Goal: Transaction & Acquisition: Book appointment/travel/reservation

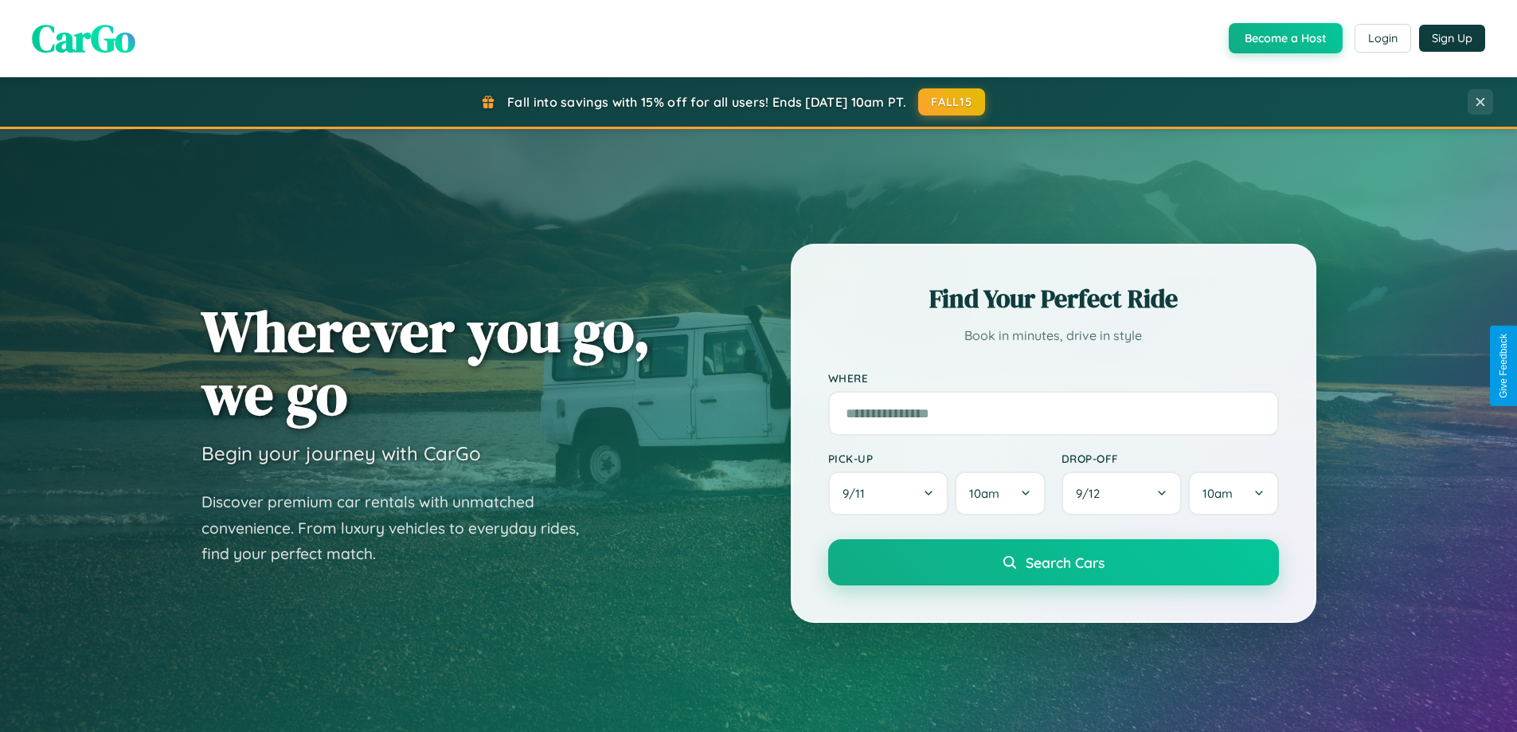
scroll to position [687, 0]
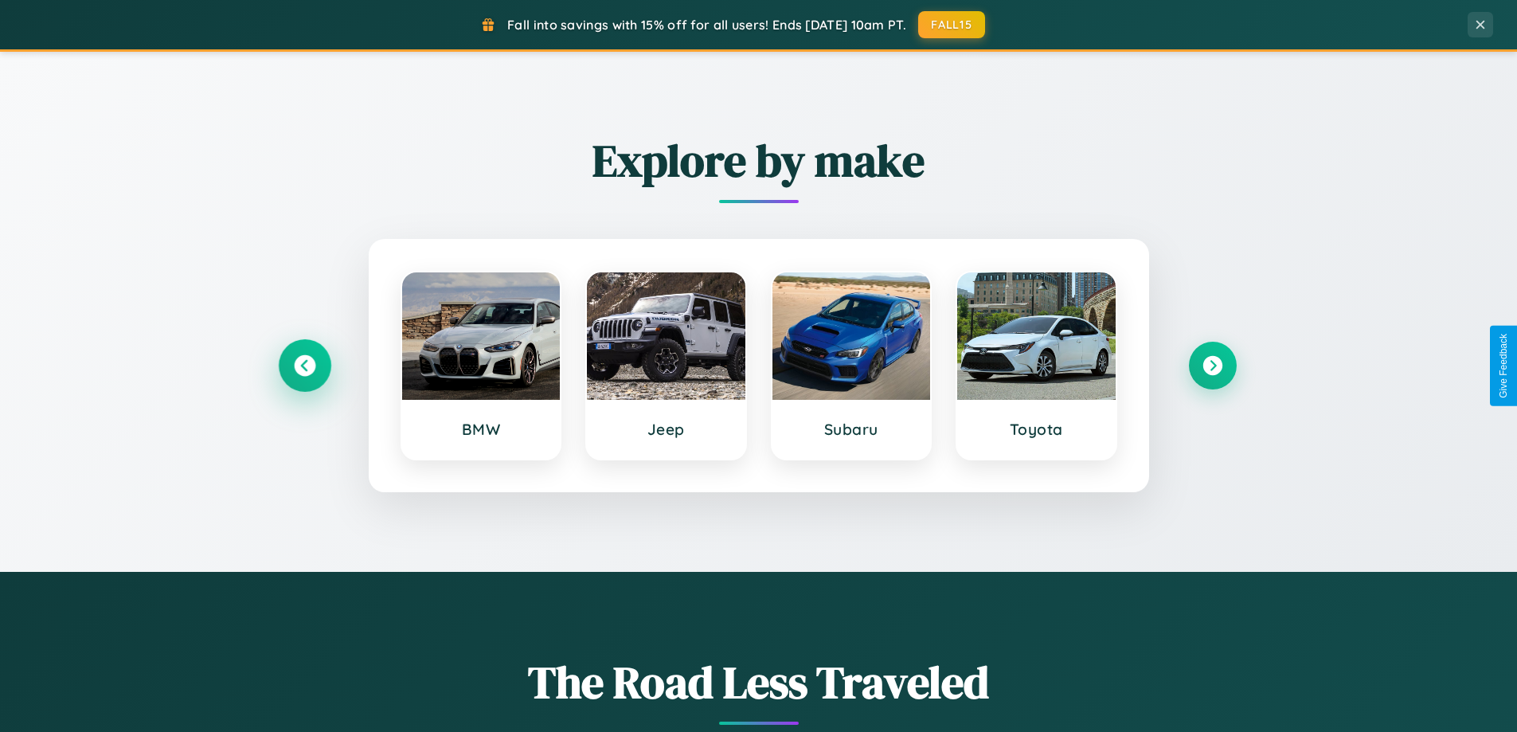
click at [304, 366] on icon at bounding box center [305, 366] width 22 height 22
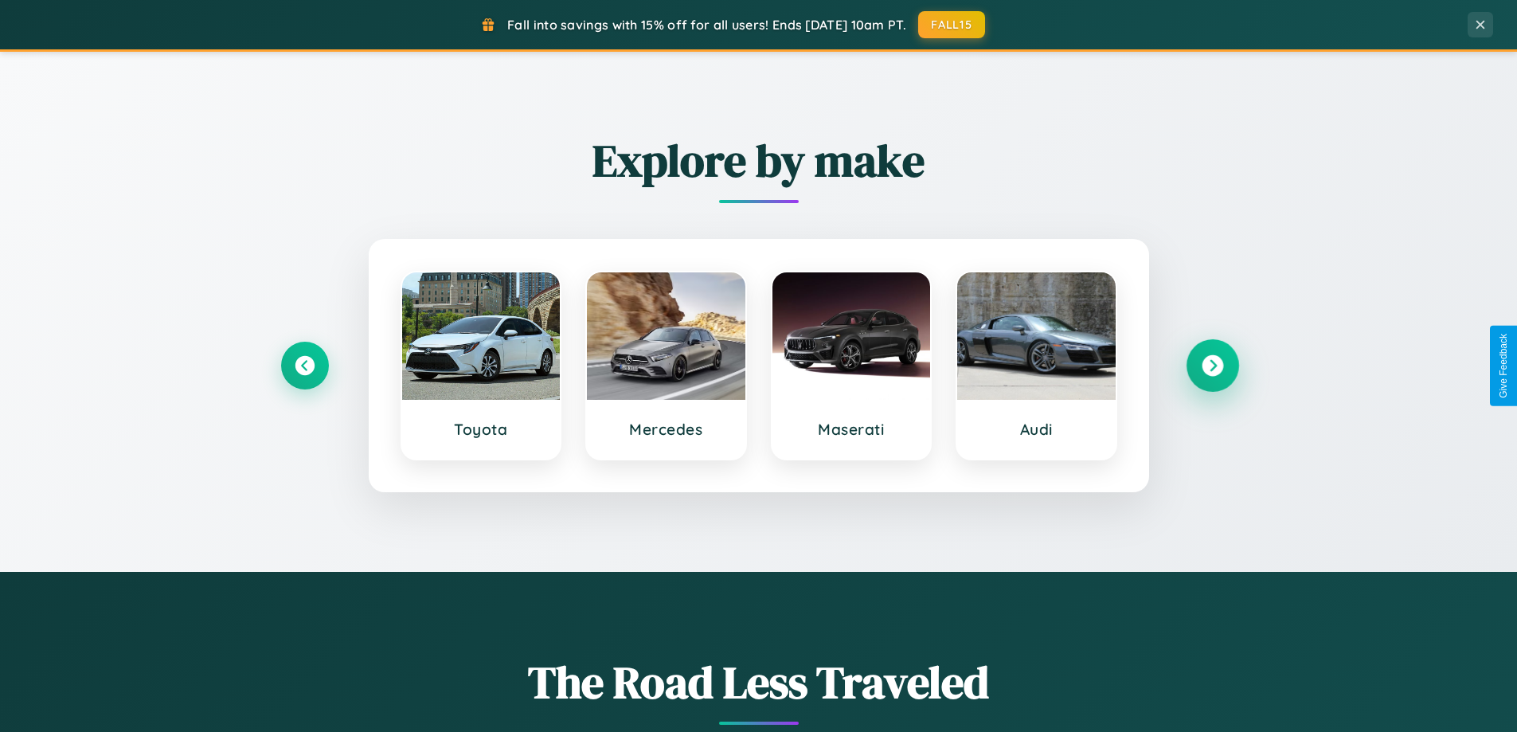
click at [1212, 366] on icon at bounding box center [1213, 366] width 22 height 22
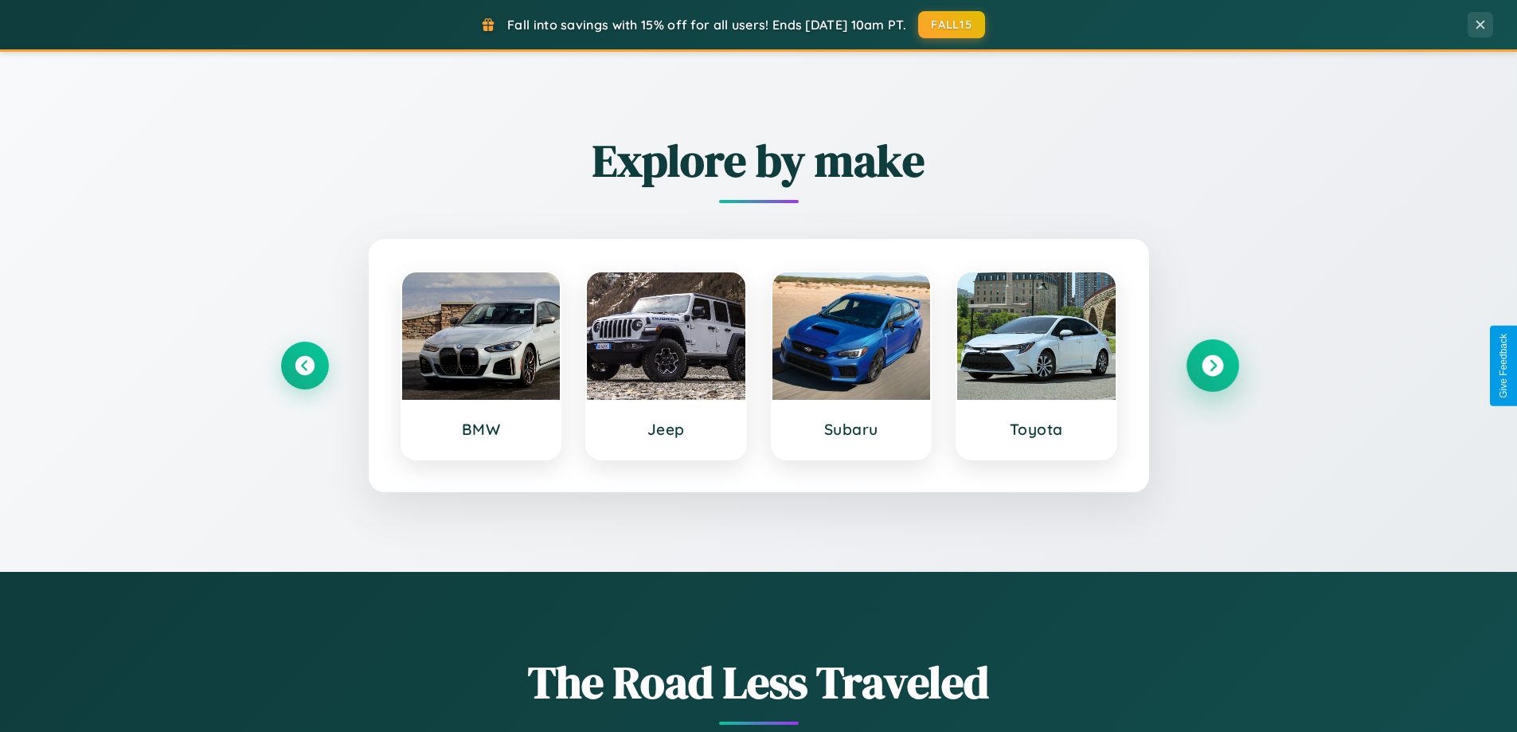
click at [1212, 366] on icon at bounding box center [1213, 366] width 22 height 22
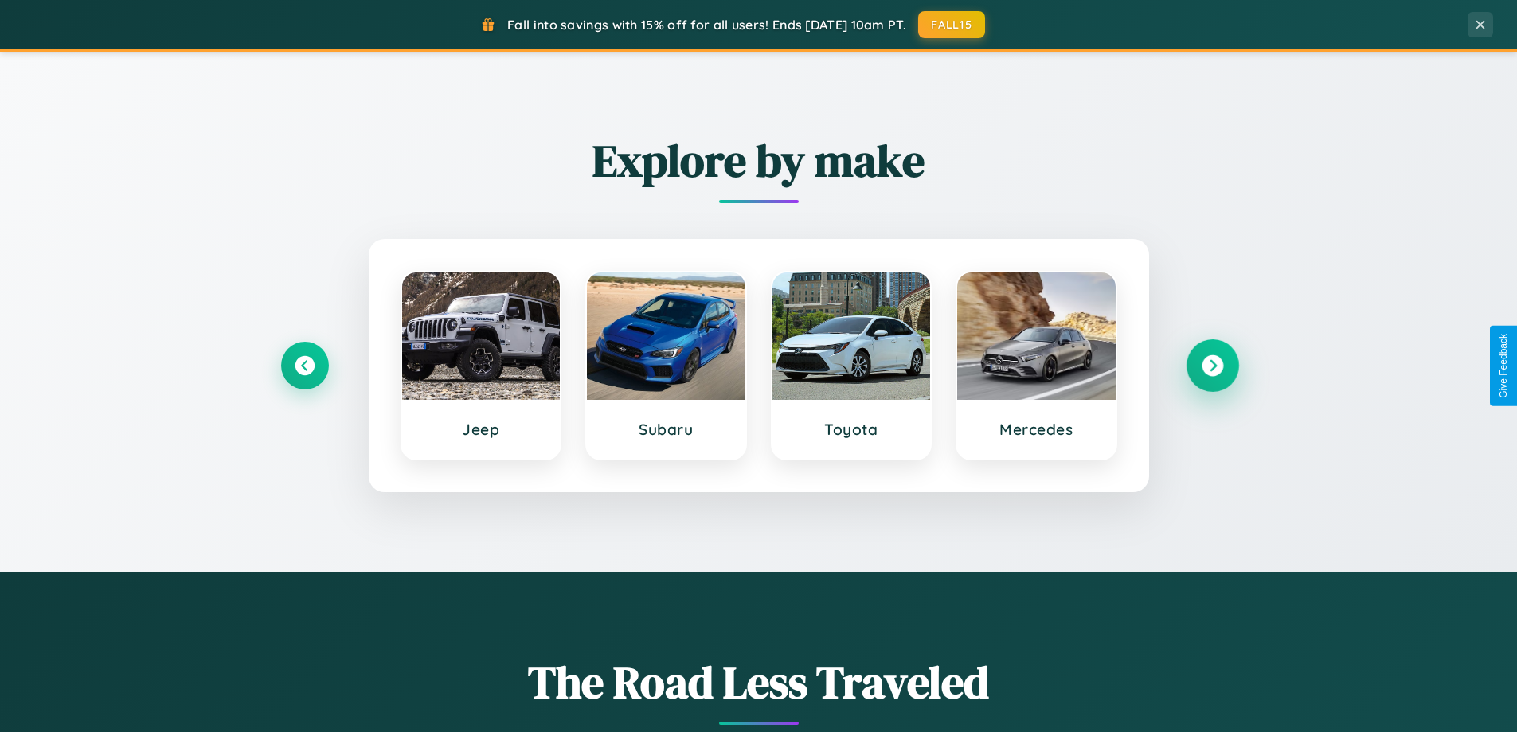
click at [1212, 366] on icon at bounding box center [1213, 366] width 22 height 22
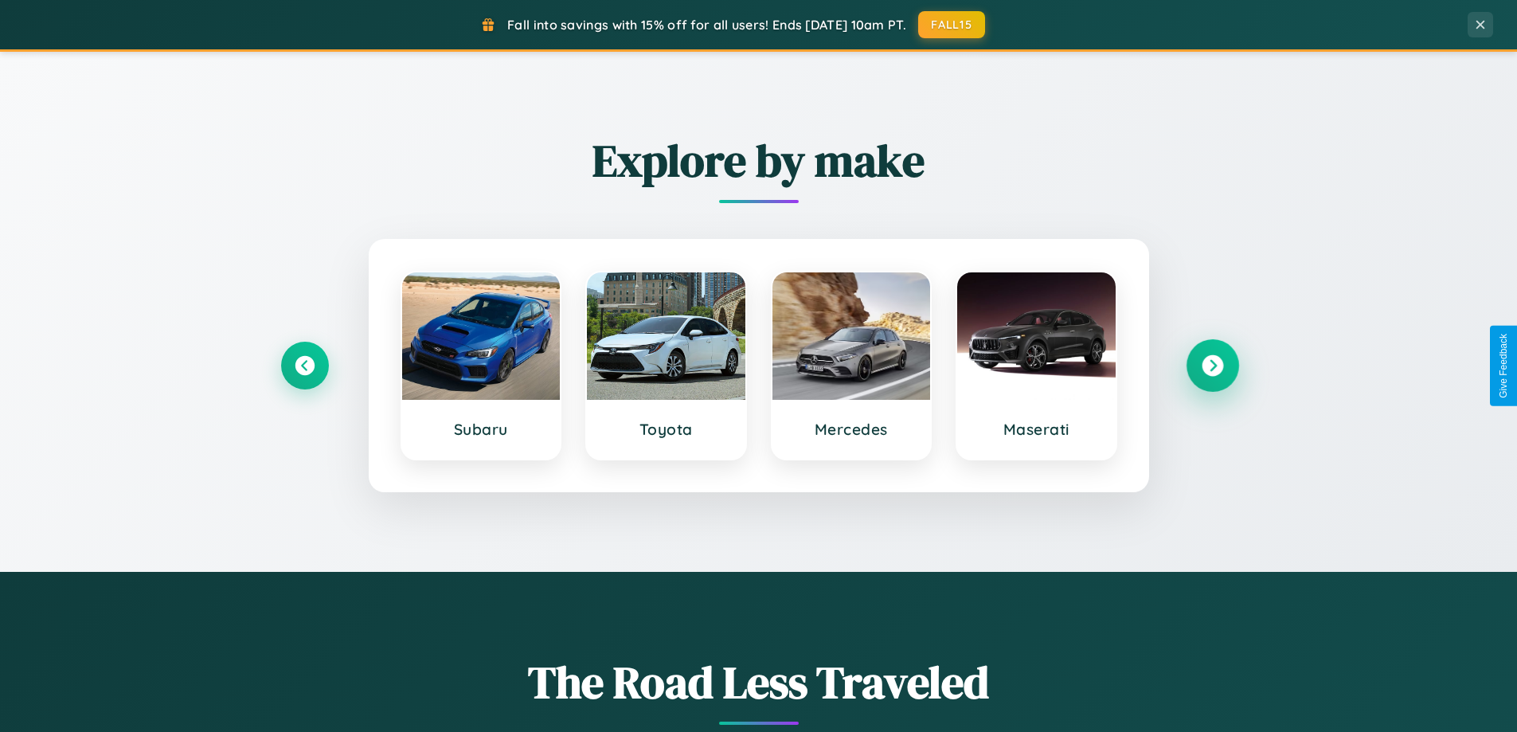
click at [1212, 366] on icon at bounding box center [1213, 366] width 22 height 22
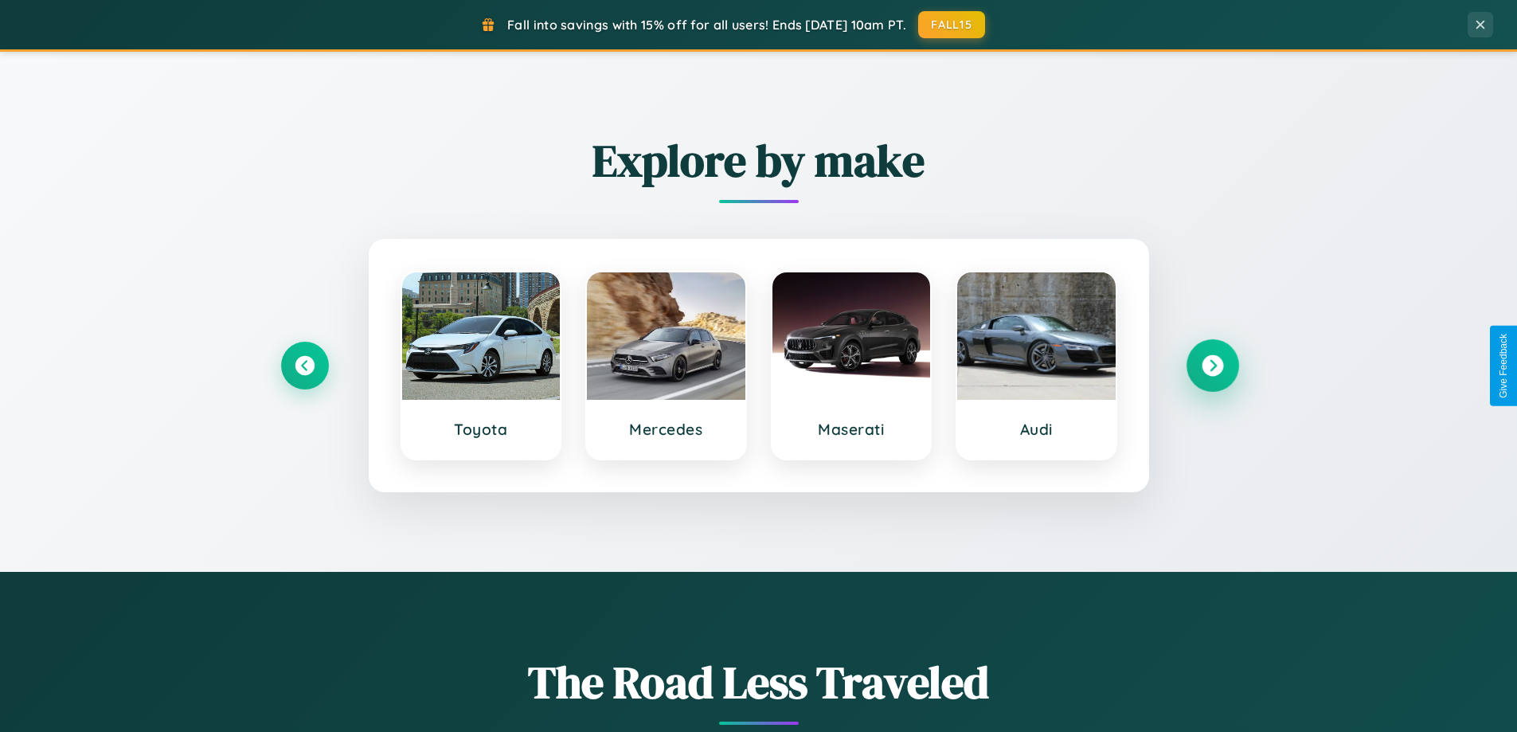
scroll to position [1096, 0]
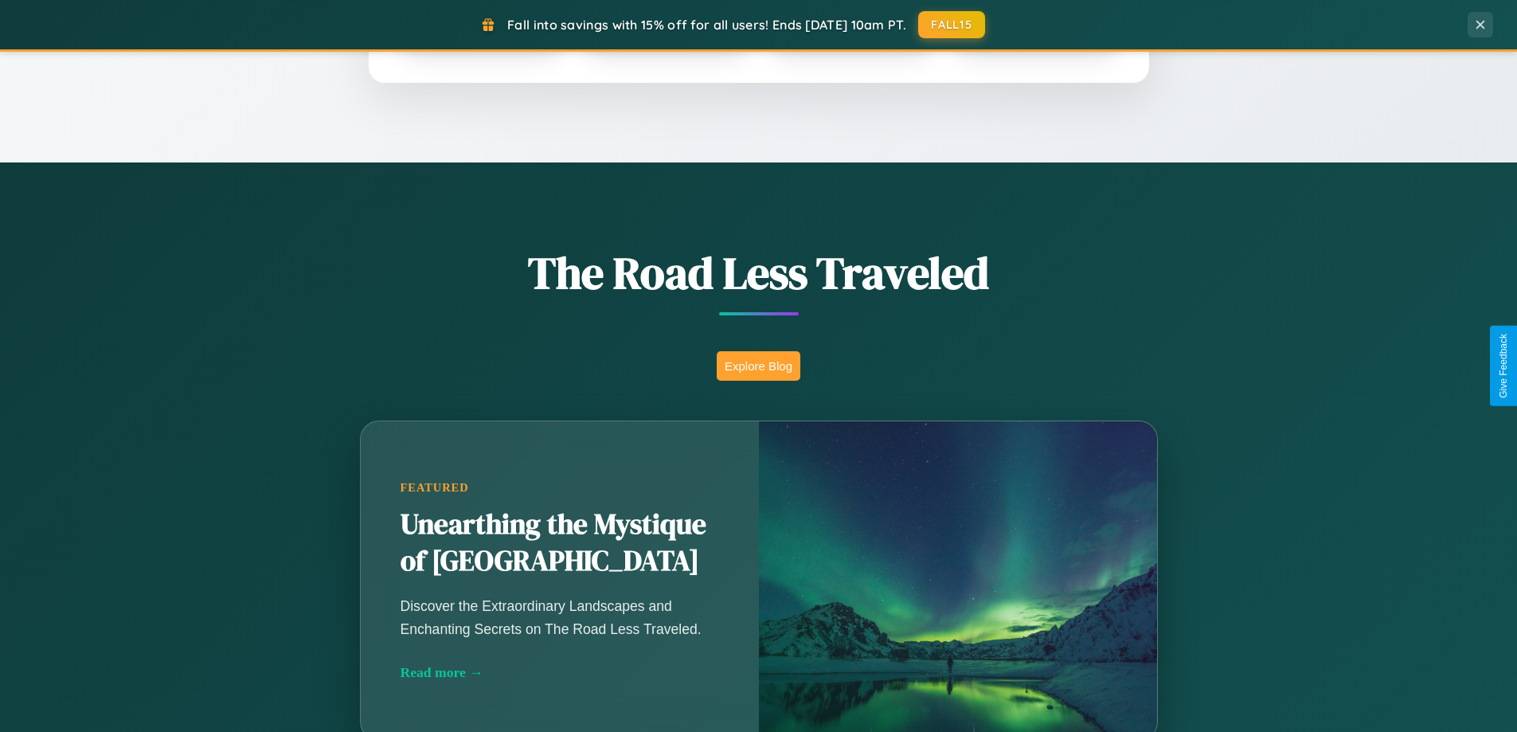
click at [758, 366] on button "Explore Blog" at bounding box center [759, 365] width 84 height 29
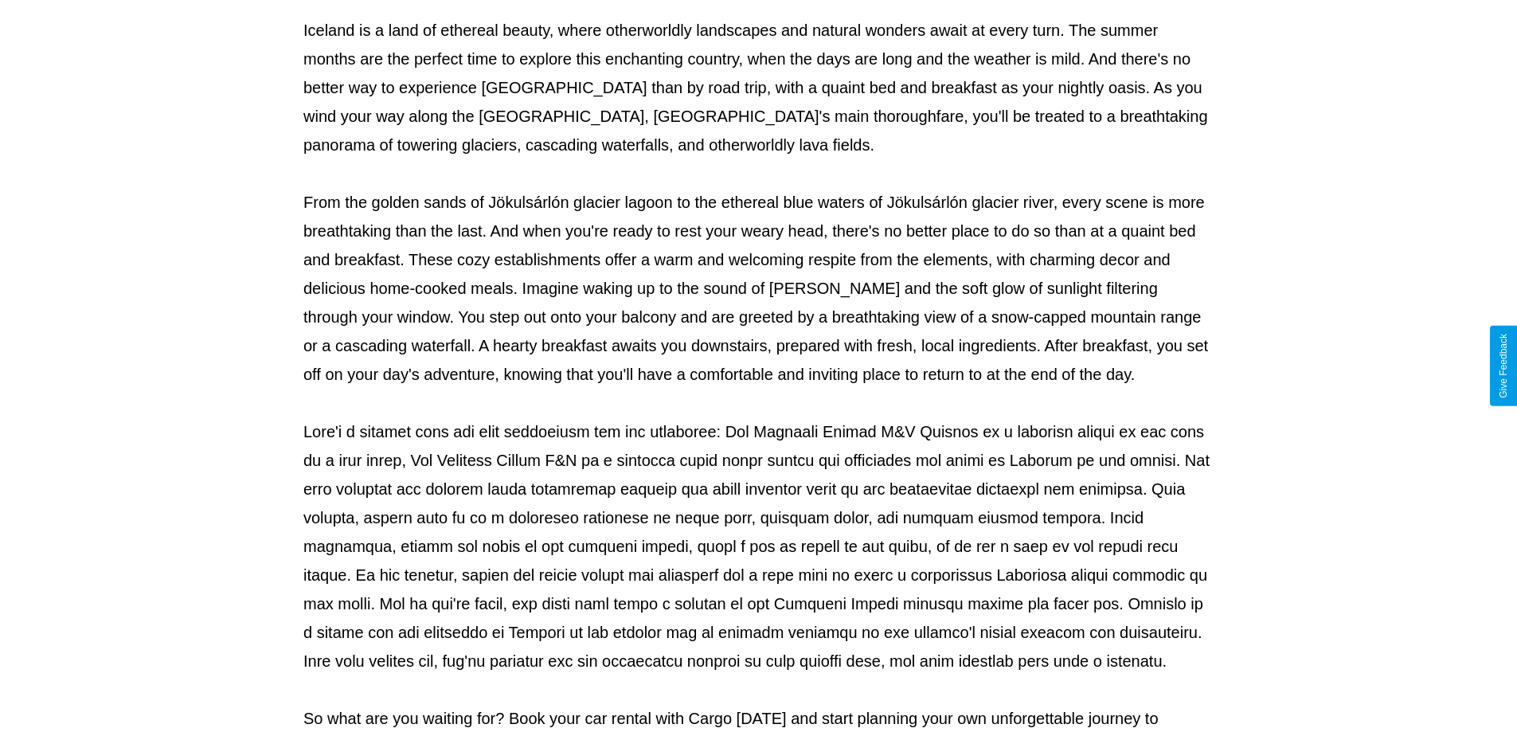
scroll to position [515, 0]
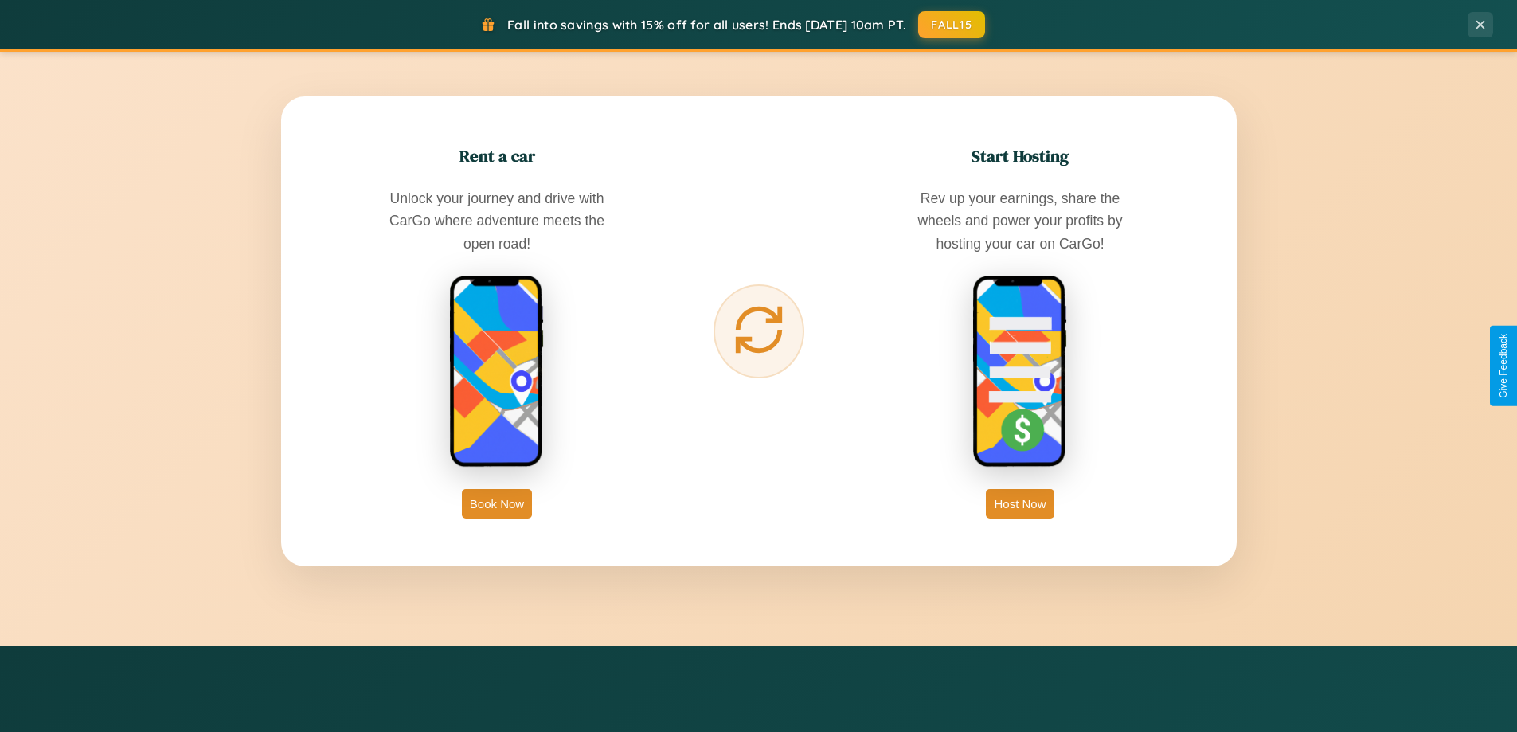
scroll to position [2559, 0]
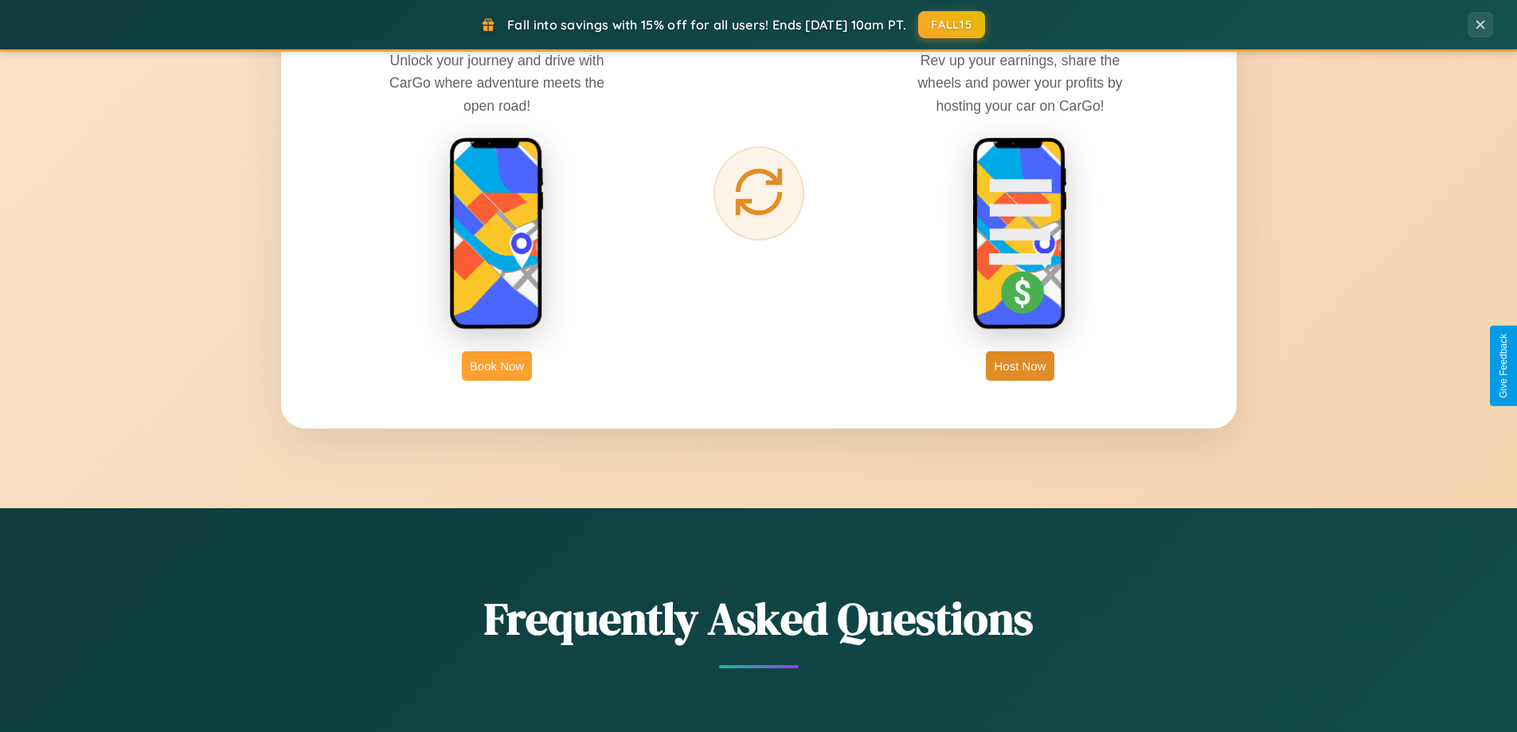
click at [497, 366] on button "Book Now" at bounding box center [497, 365] width 70 height 29
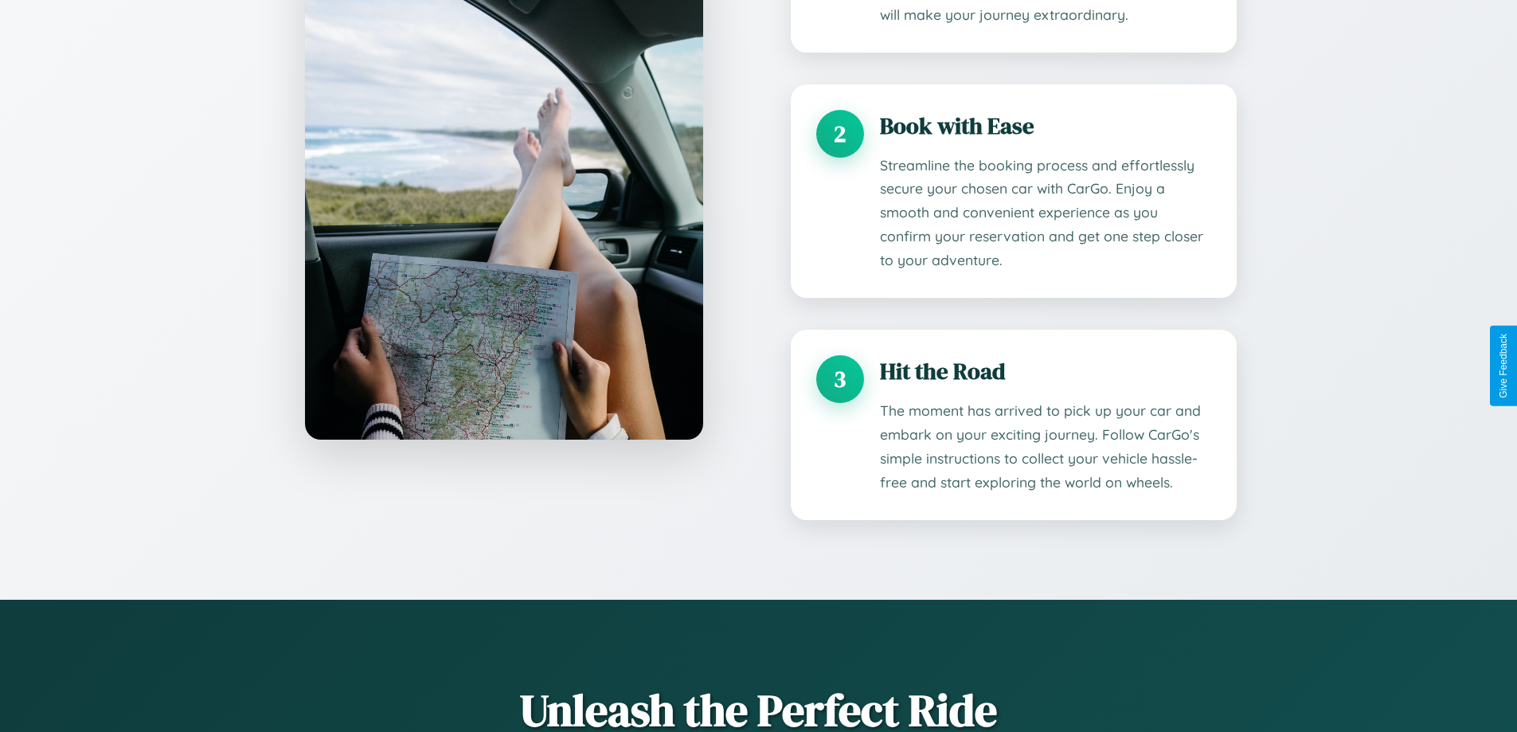
scroll to position [260, 0]
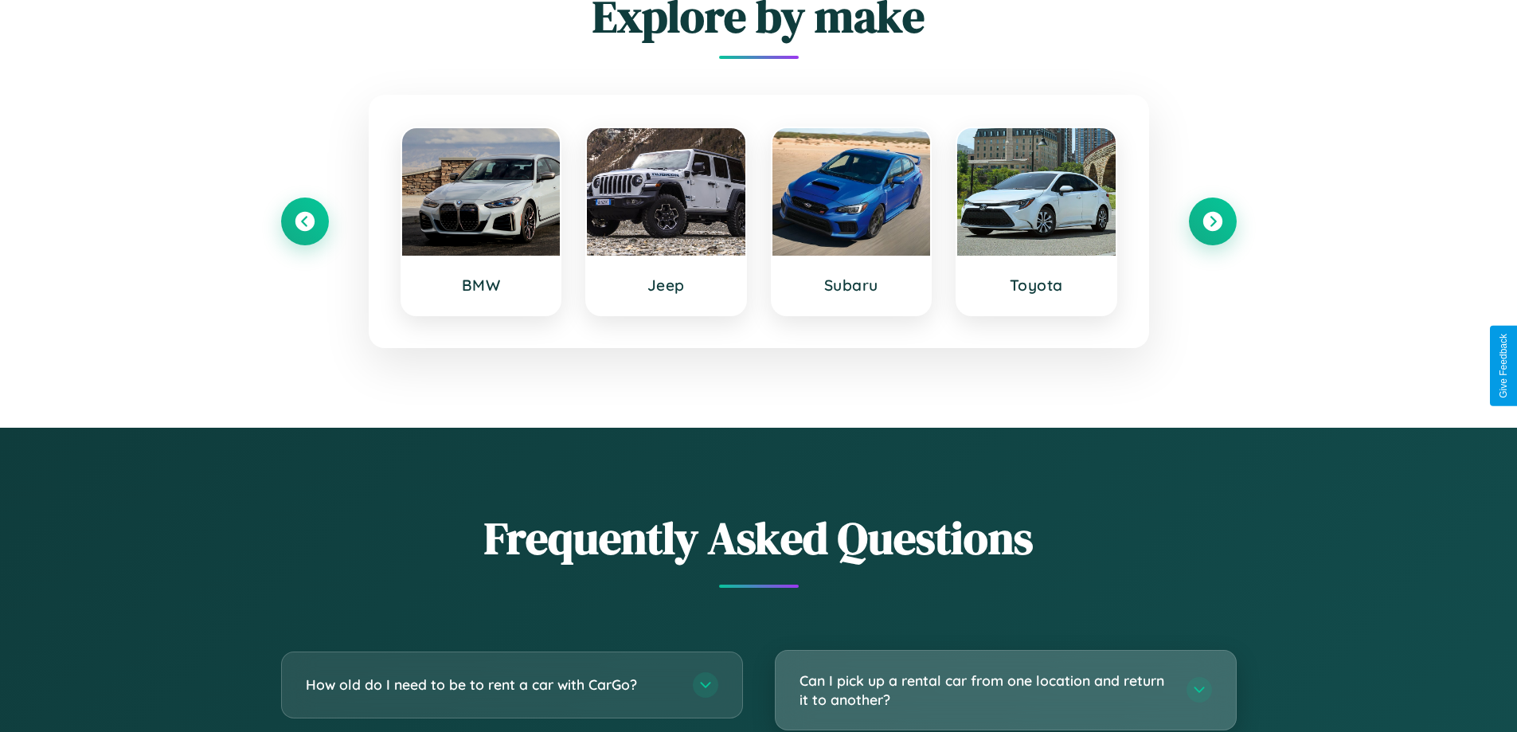
click at [1005, 690] on h3 "Can I pick up a rental car from one location and return it to another?" at bounding box center [985, 690] width 371 height 39
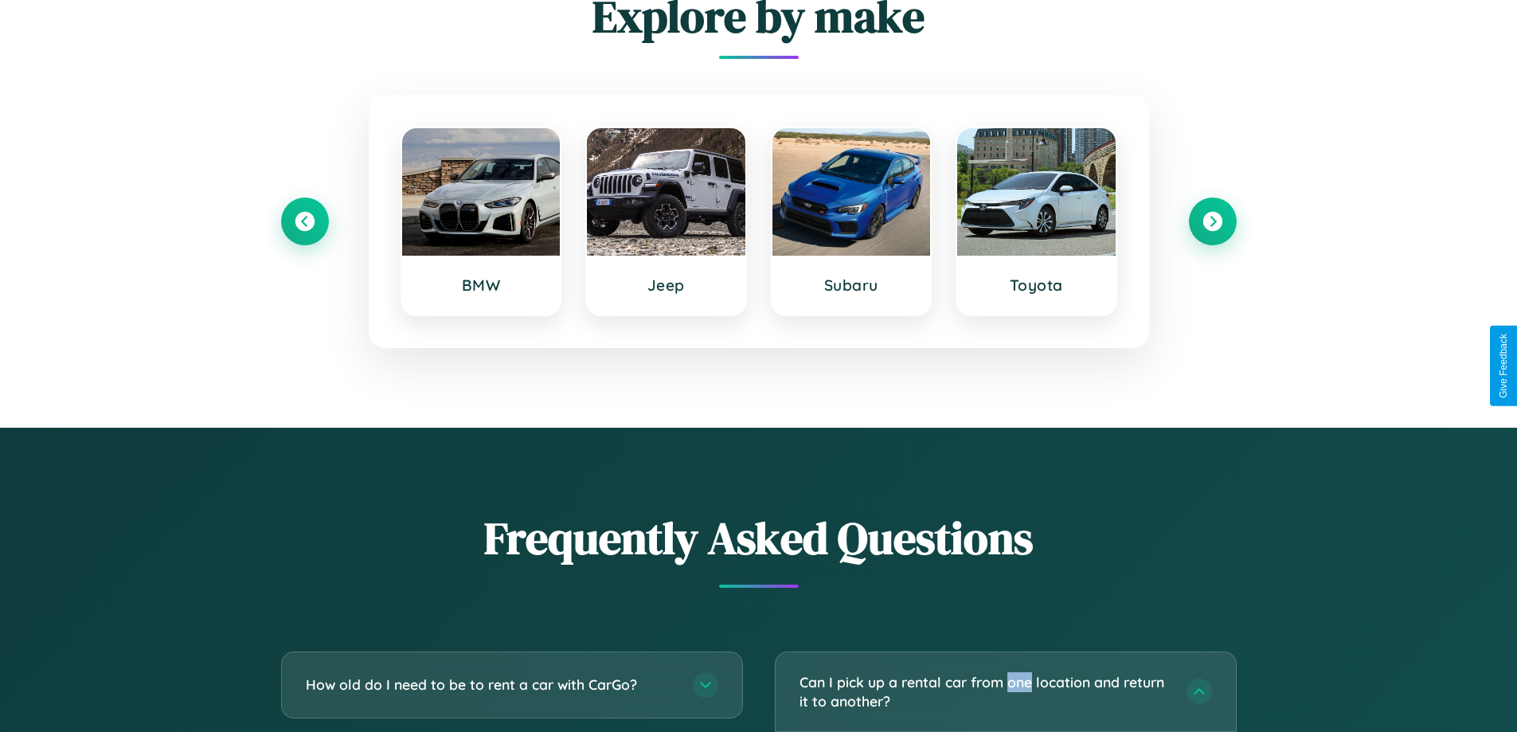
scroll to position [1328, 0]
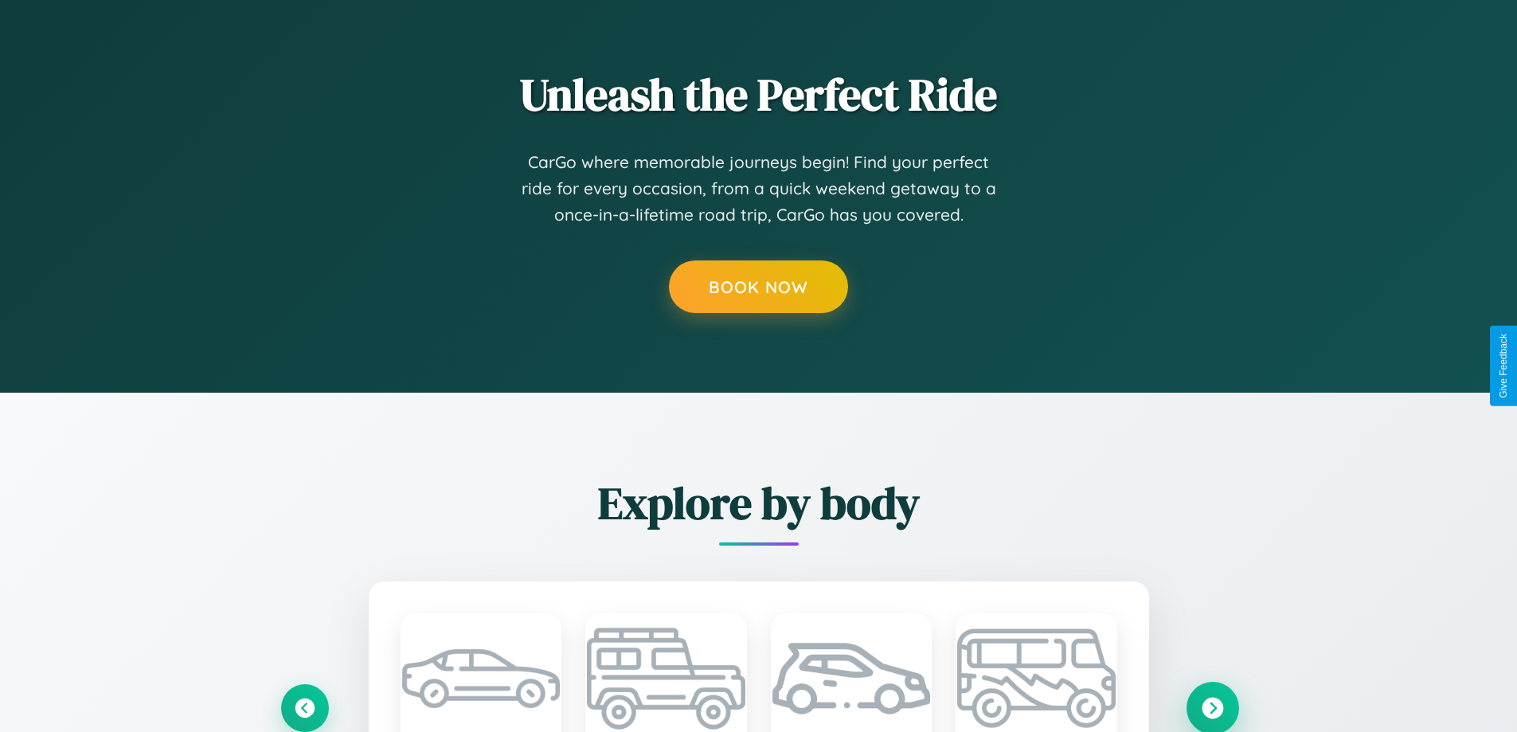
click at [1212, 707] on icon at bounding box center [1213, 708] width 22 height 22
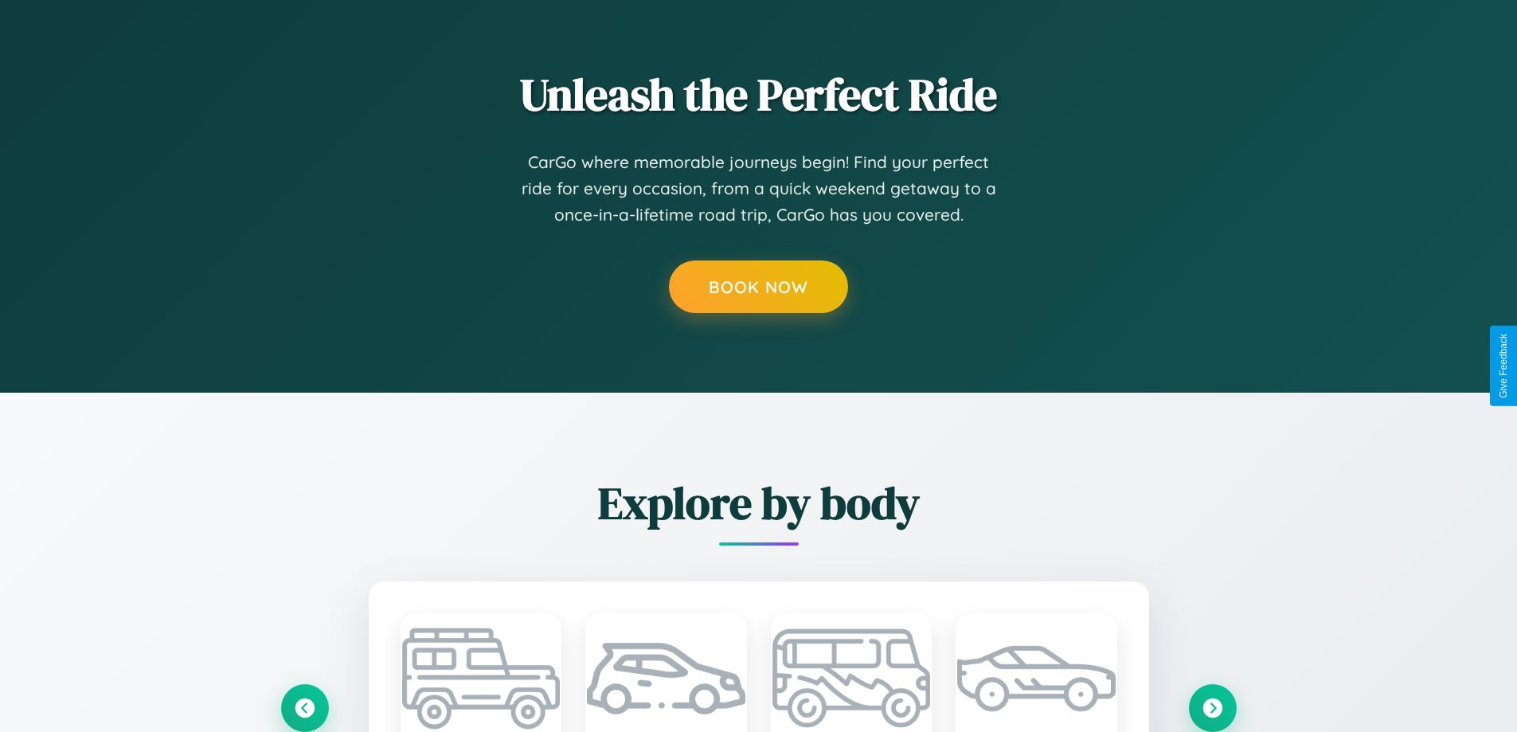
scroll to position [0, 0]
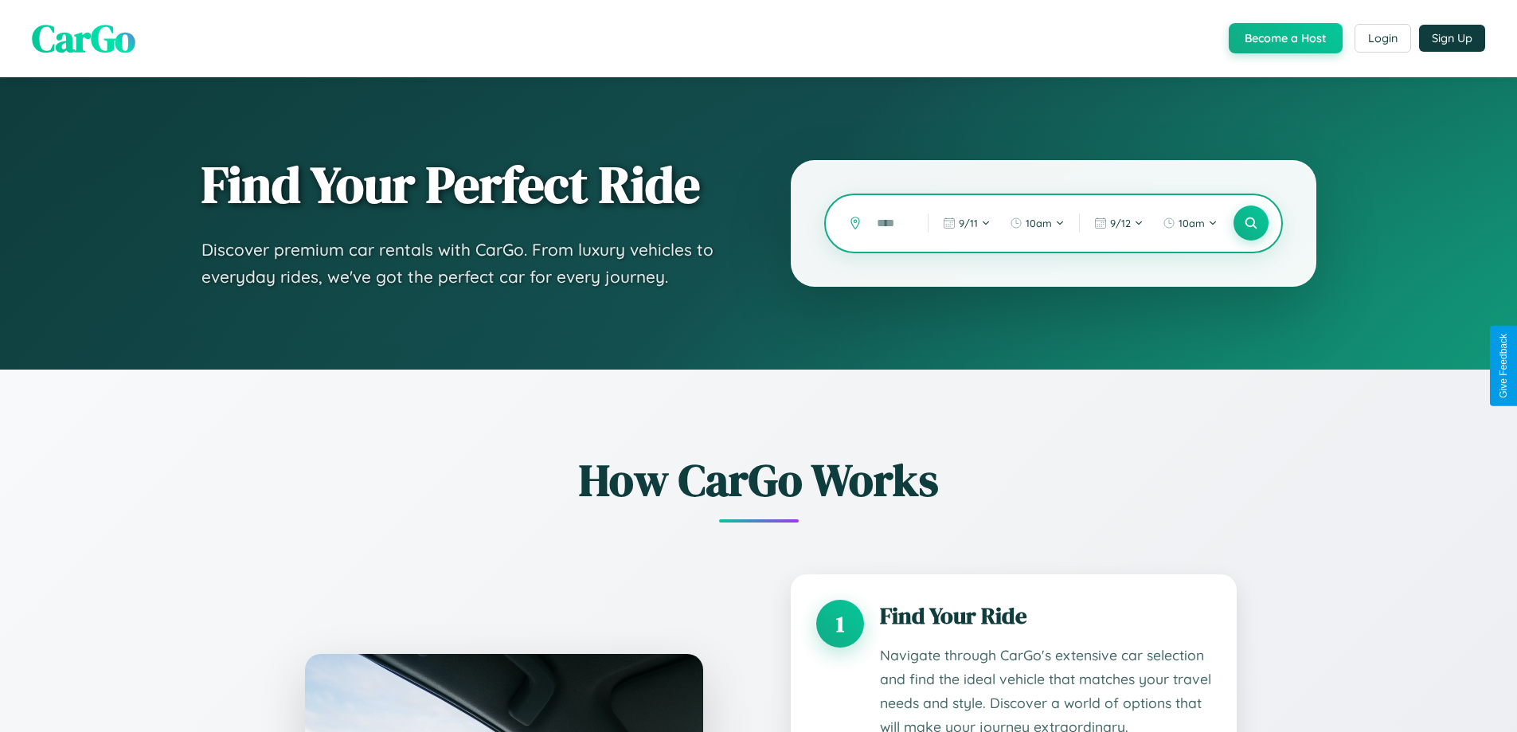
click at [891, 223] on input "text" at bounding box center [890, 223] width 43 height 28
type input "**"
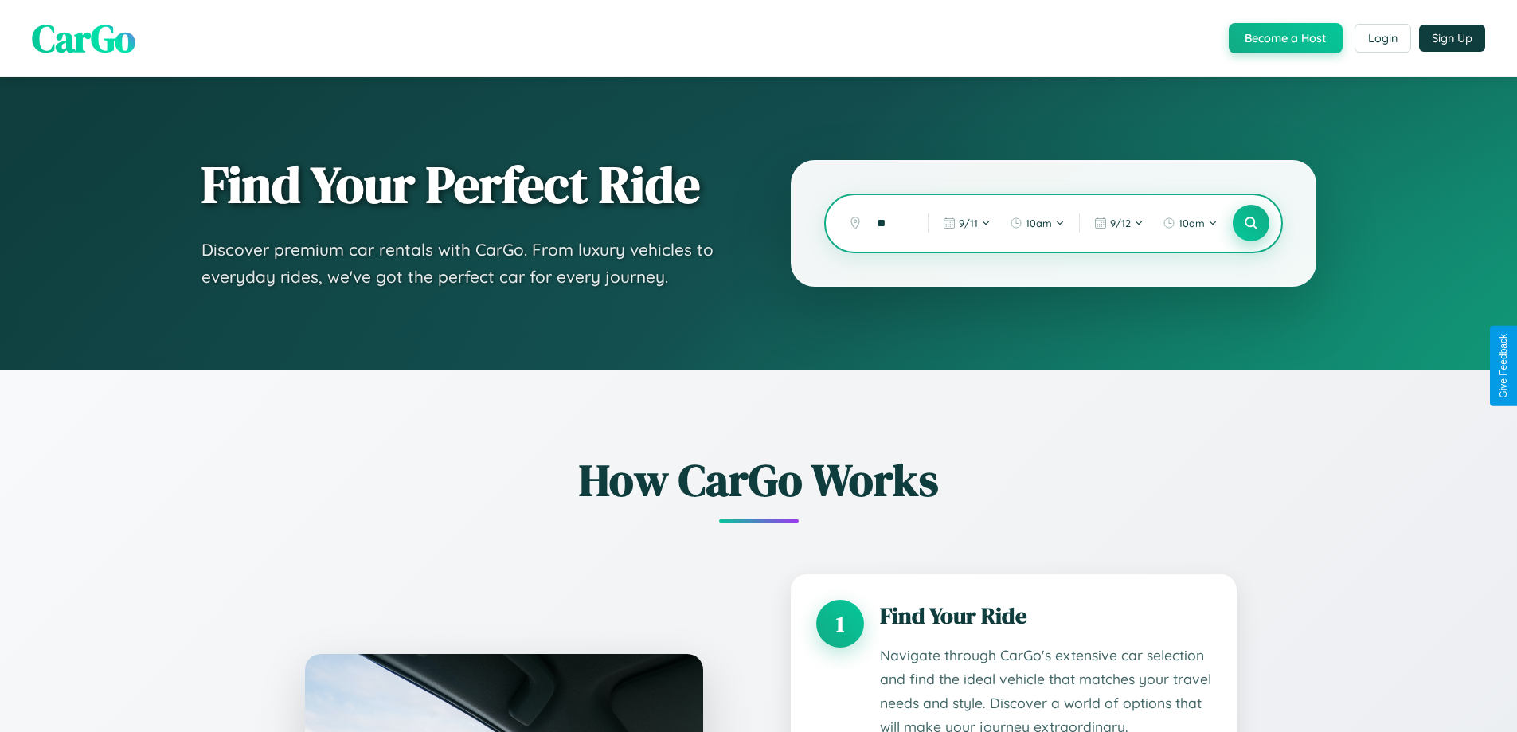
click at [1251, 223] on icon at bounding box center [1250, 223] width 15 height 15
